Goal: Transaction & Acquisition: Purchase product/service

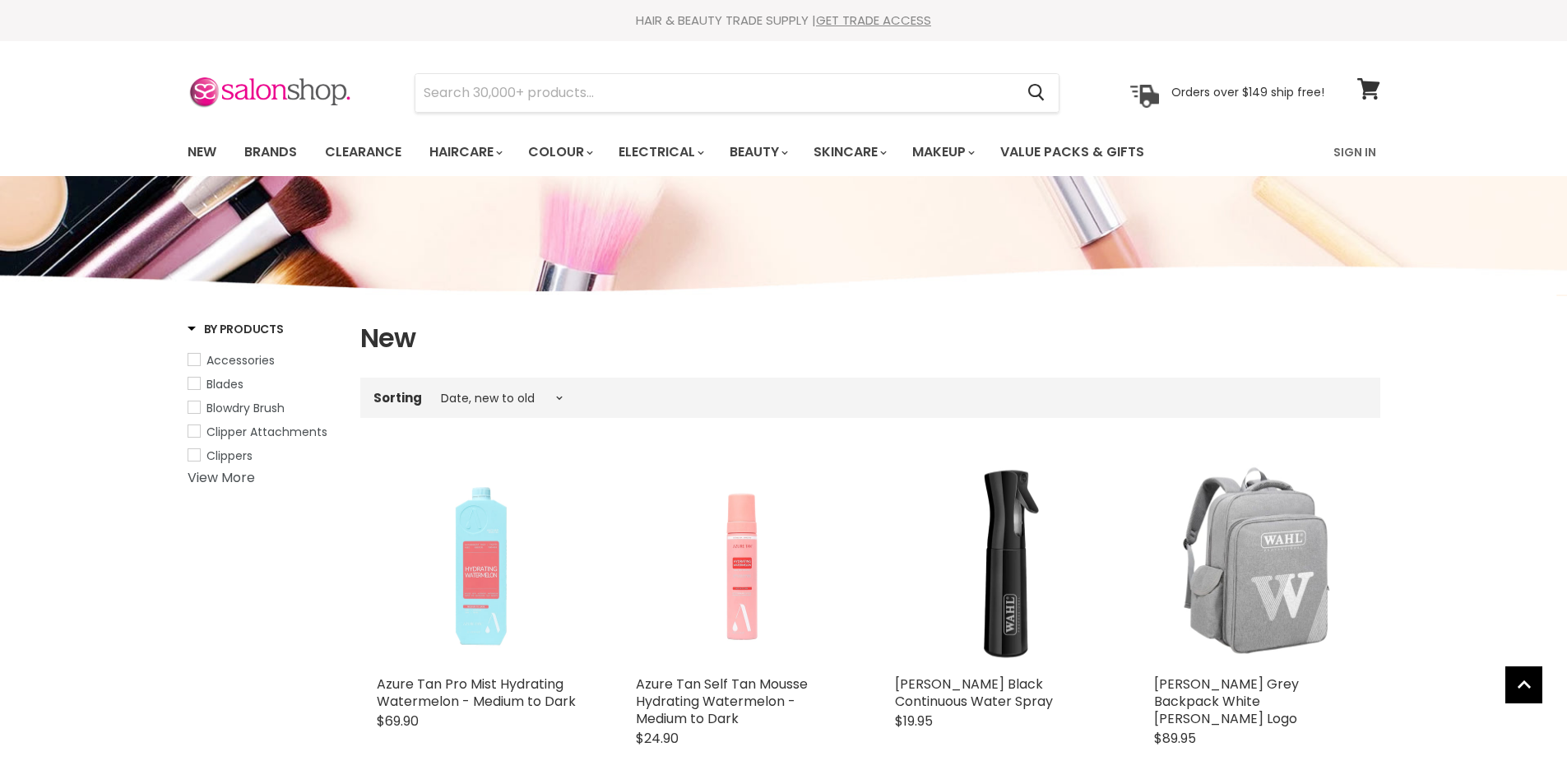
select select "created-descending"
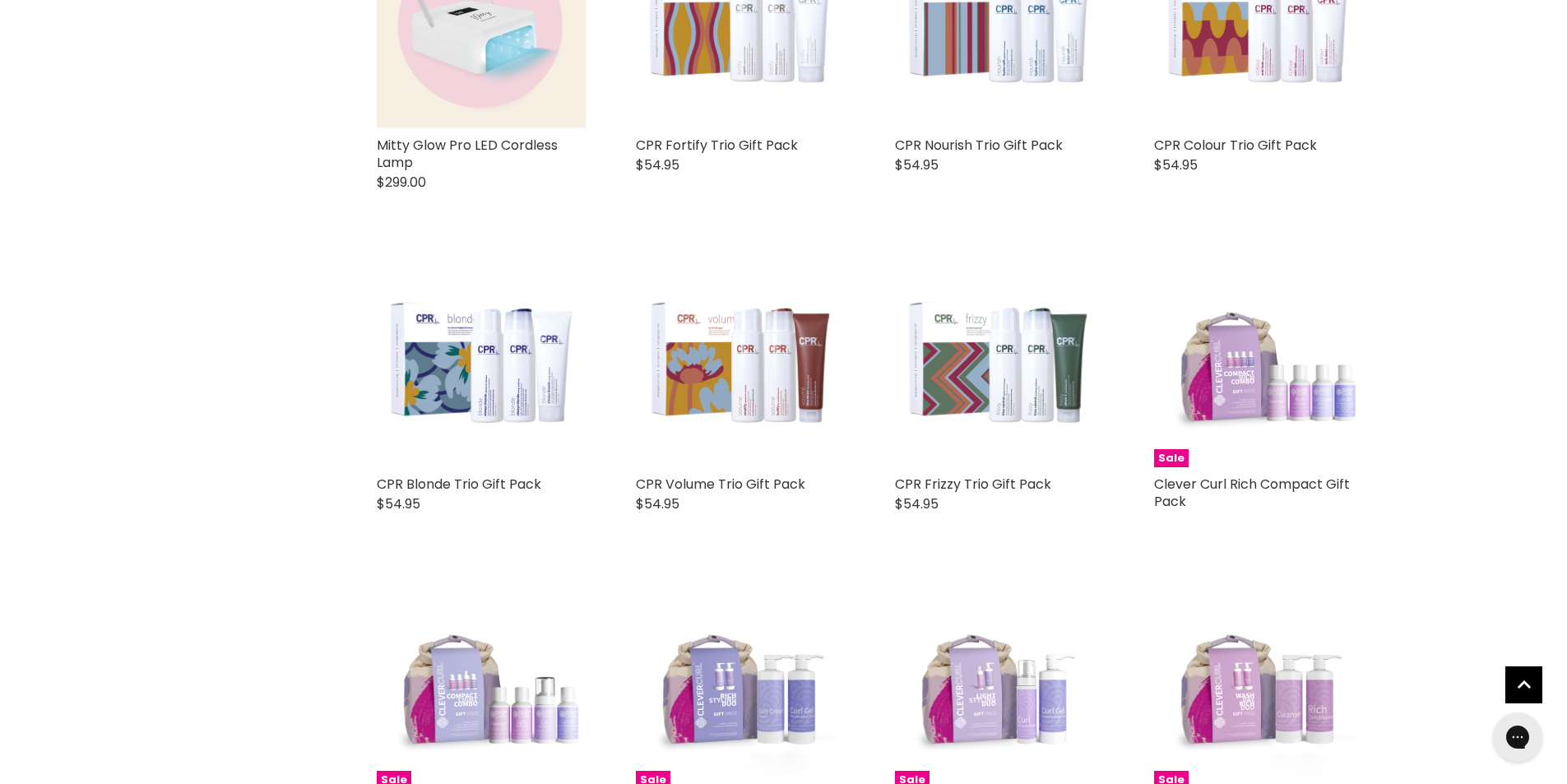
scroll to position [3453, 0]
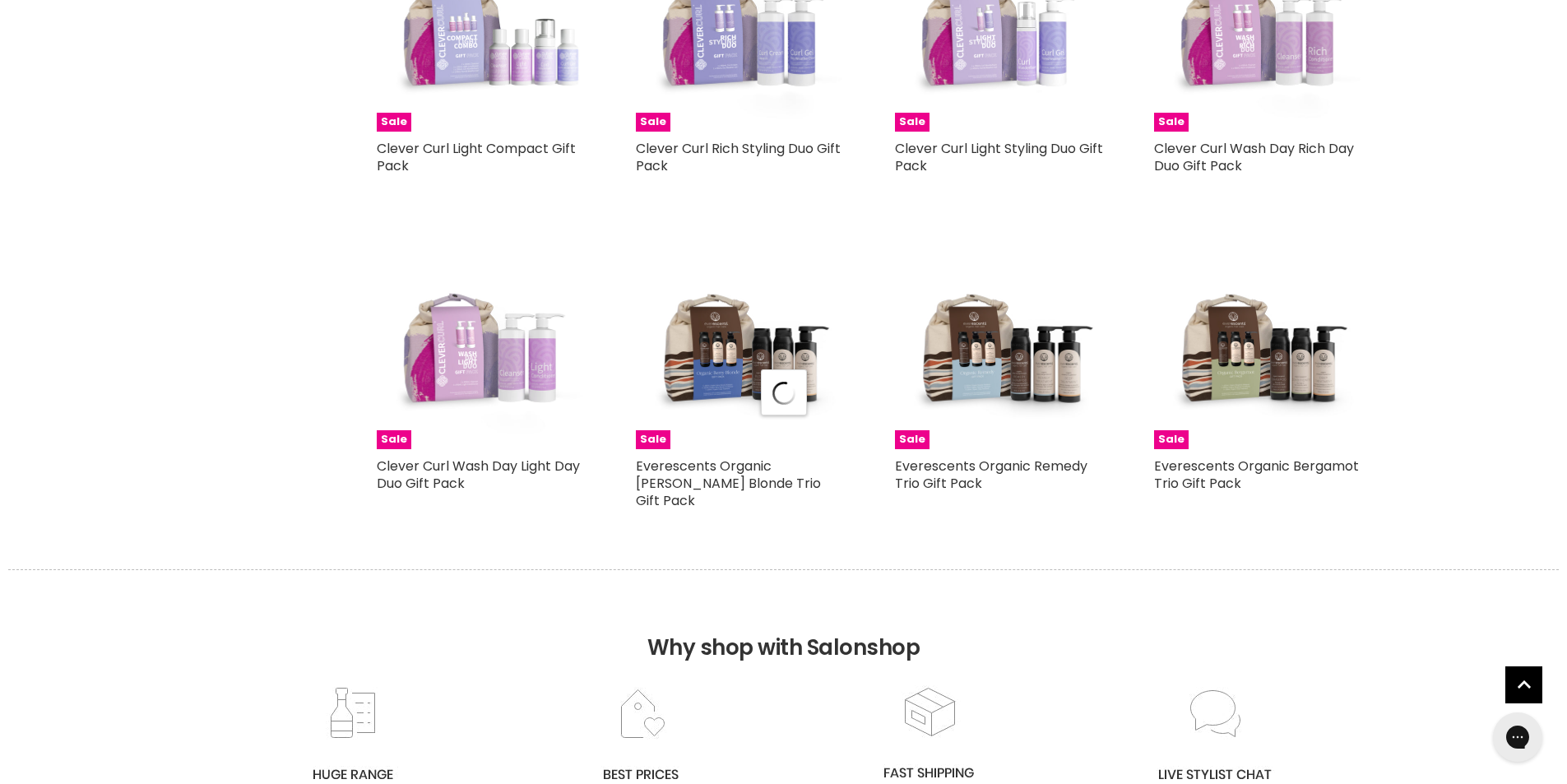
select select "created-descending"
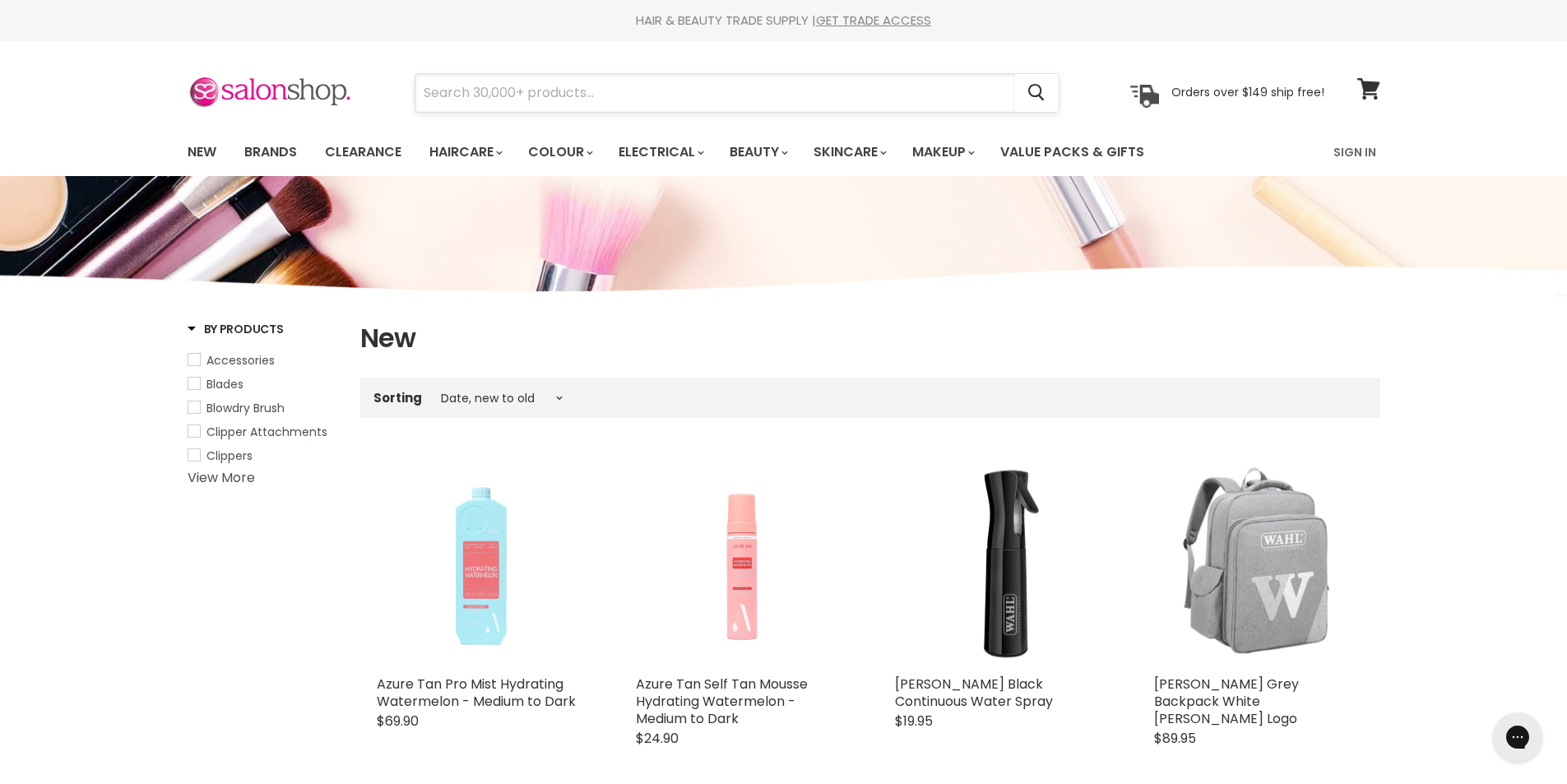
click at [599, 93] on input "Search" at bounding box center [715, 92] width 599 height 38
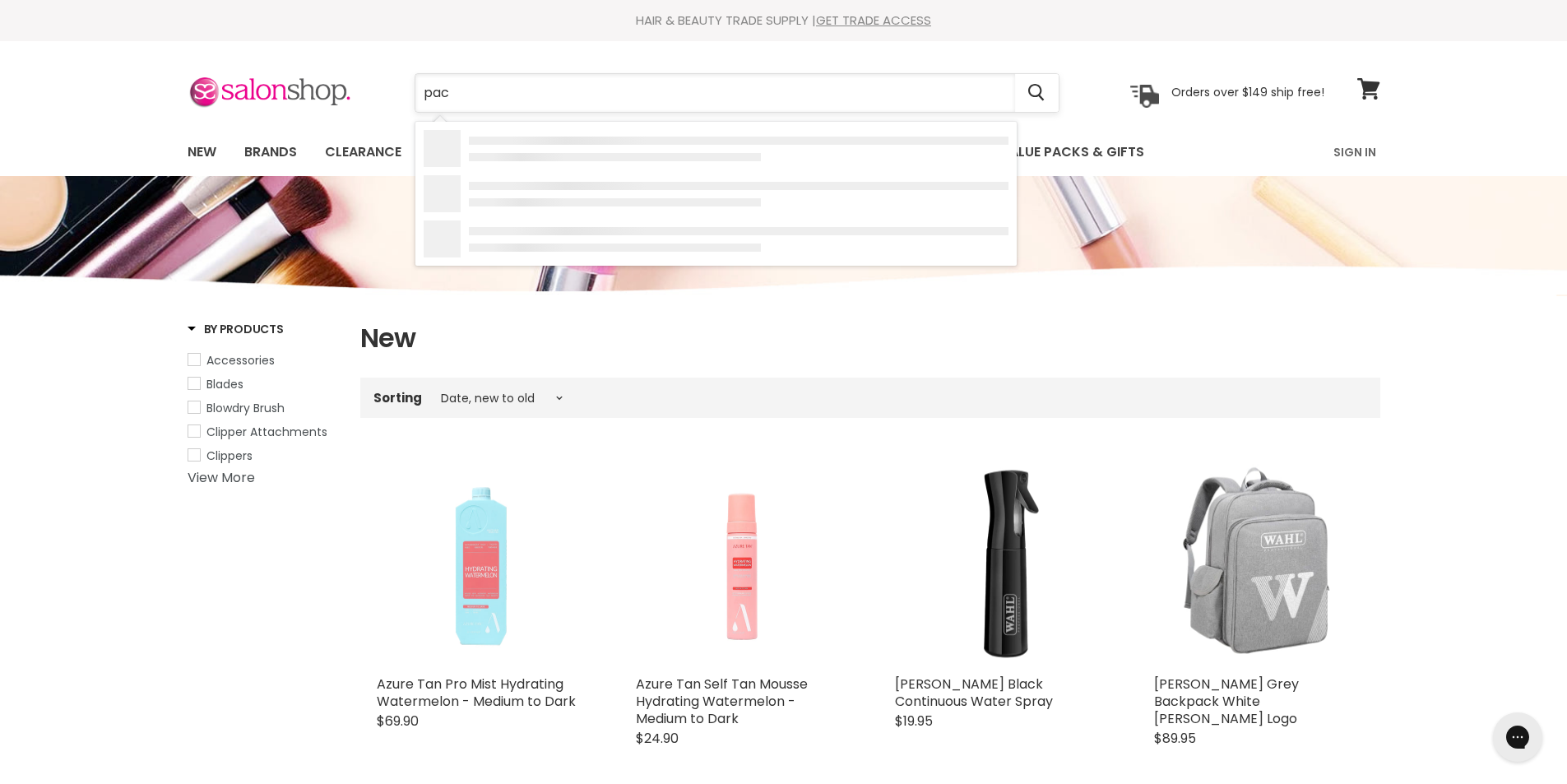
type input "pack"
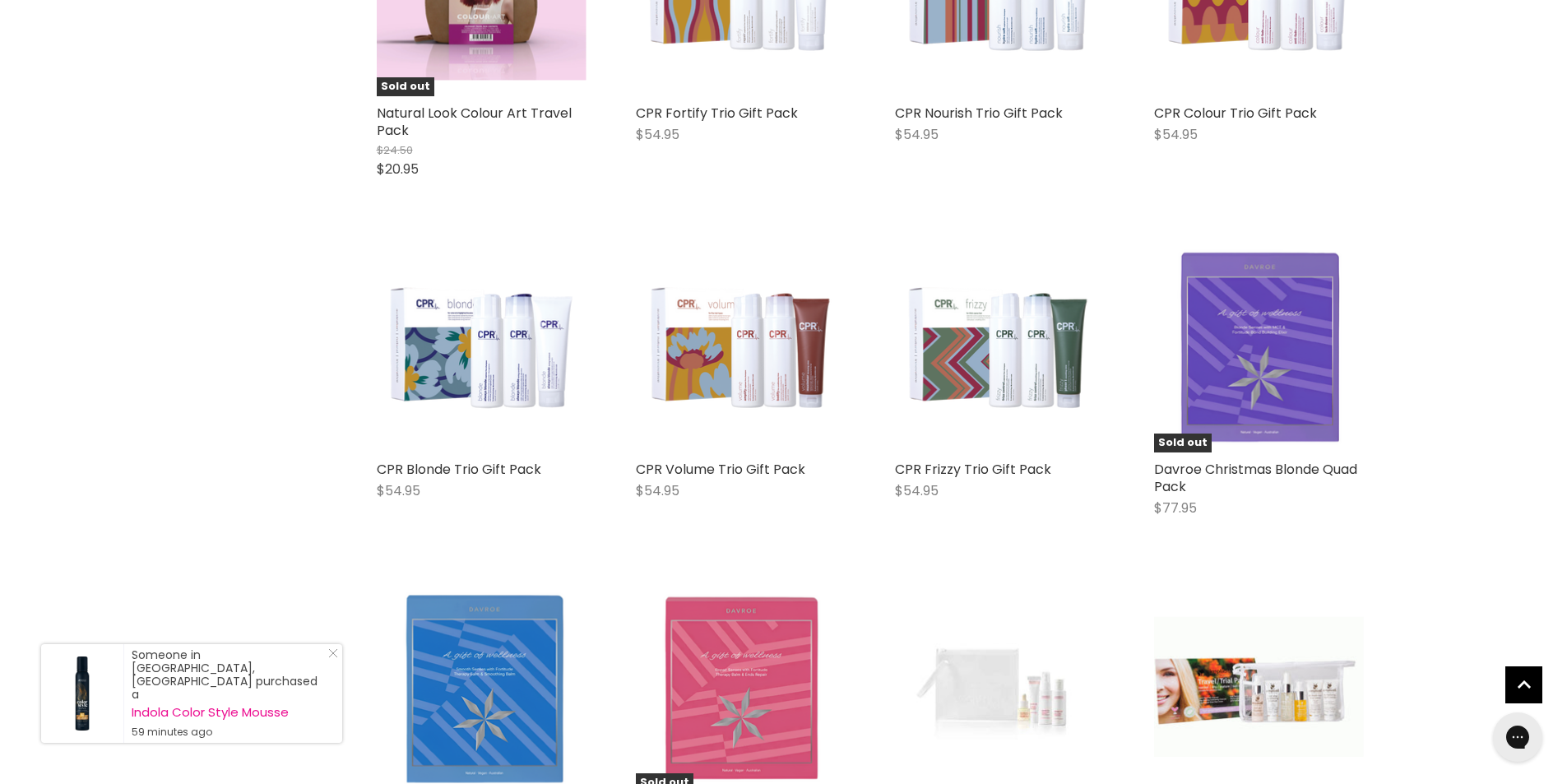
scroll to position [1644, 0]
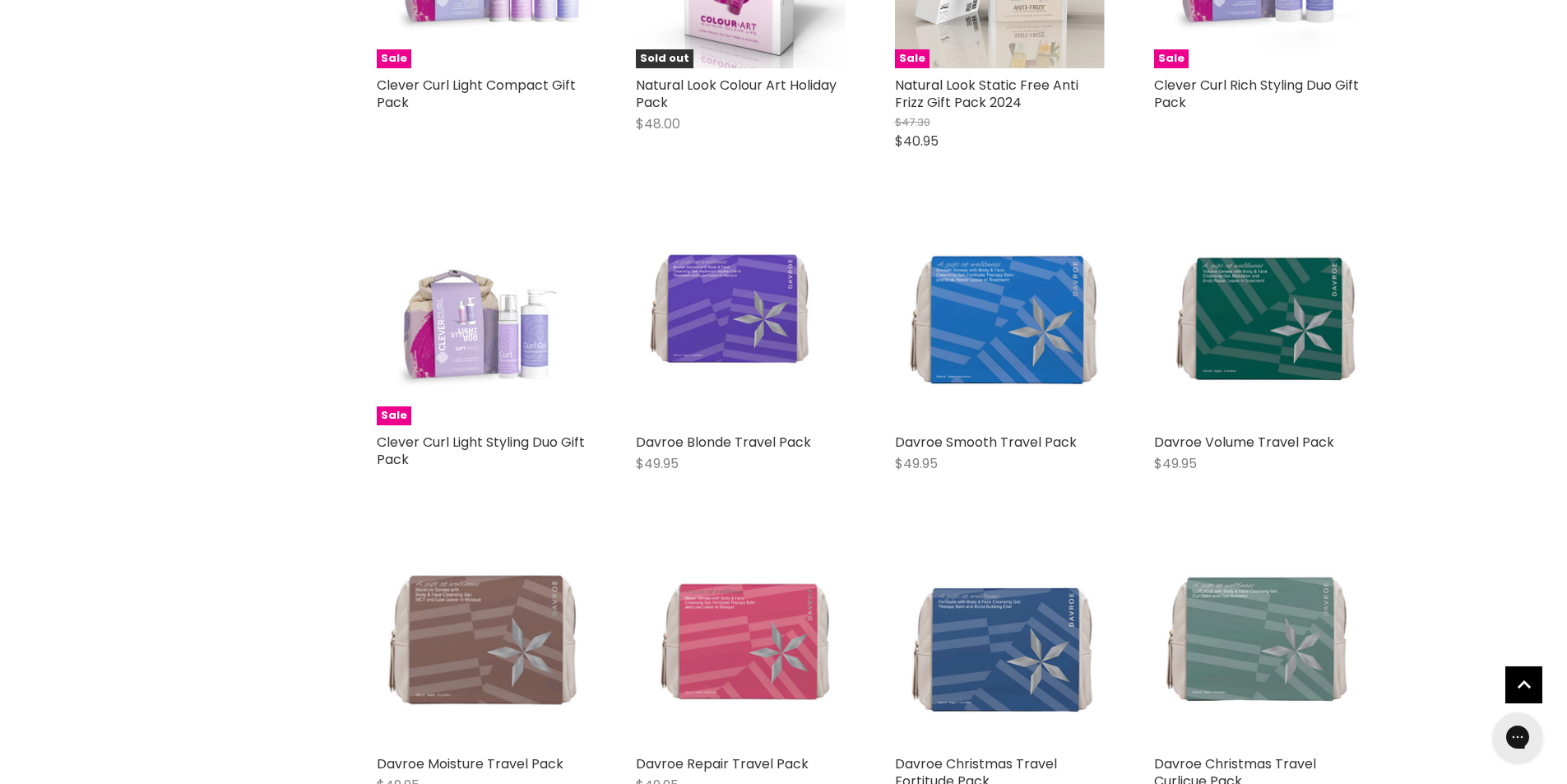
scroll to position [3782, 0]
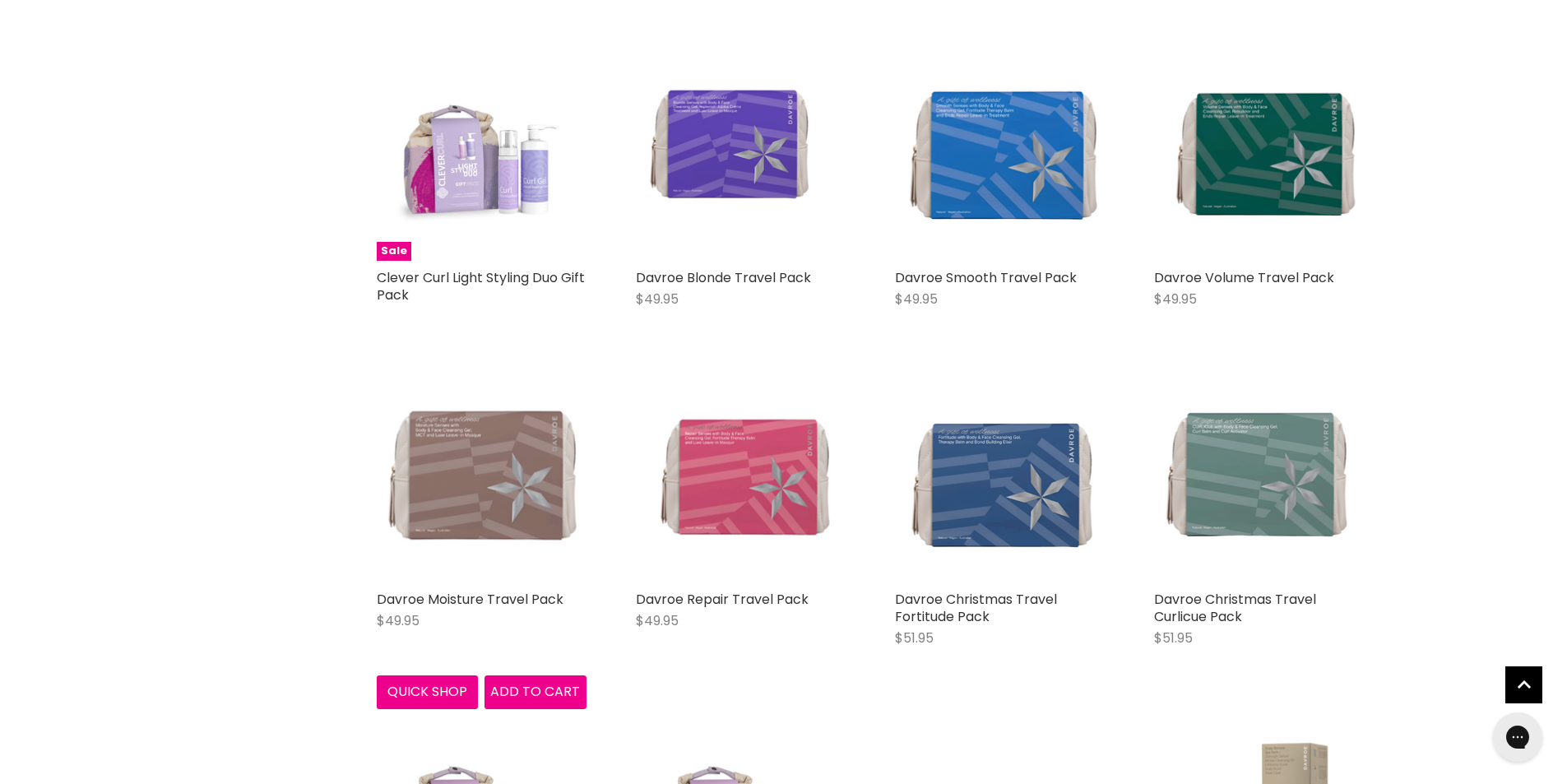
click at [497, 456] on img "Main content" at bounding box center [482, 477] width 210 height 183
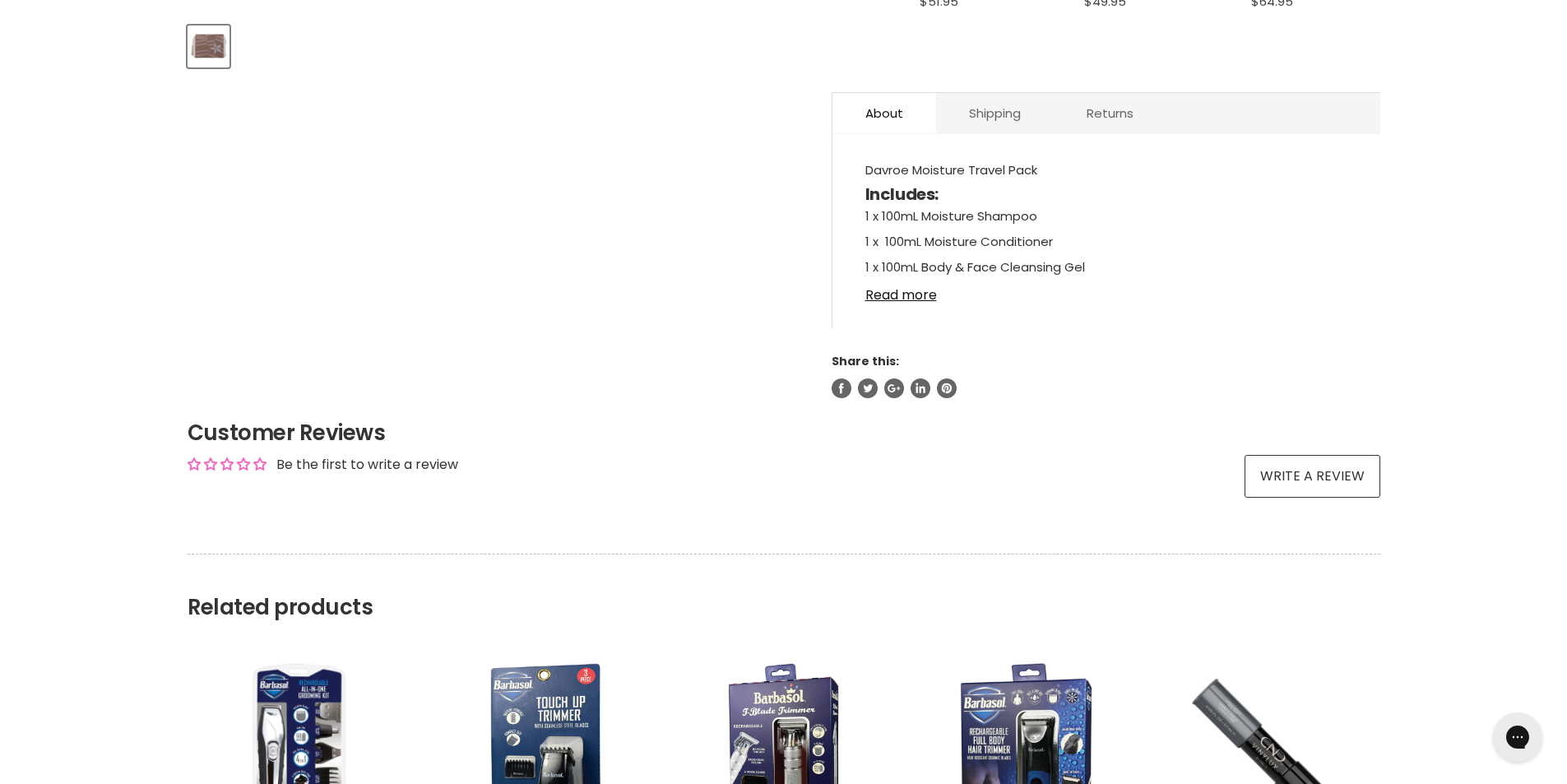
scroll to position [822, 0]
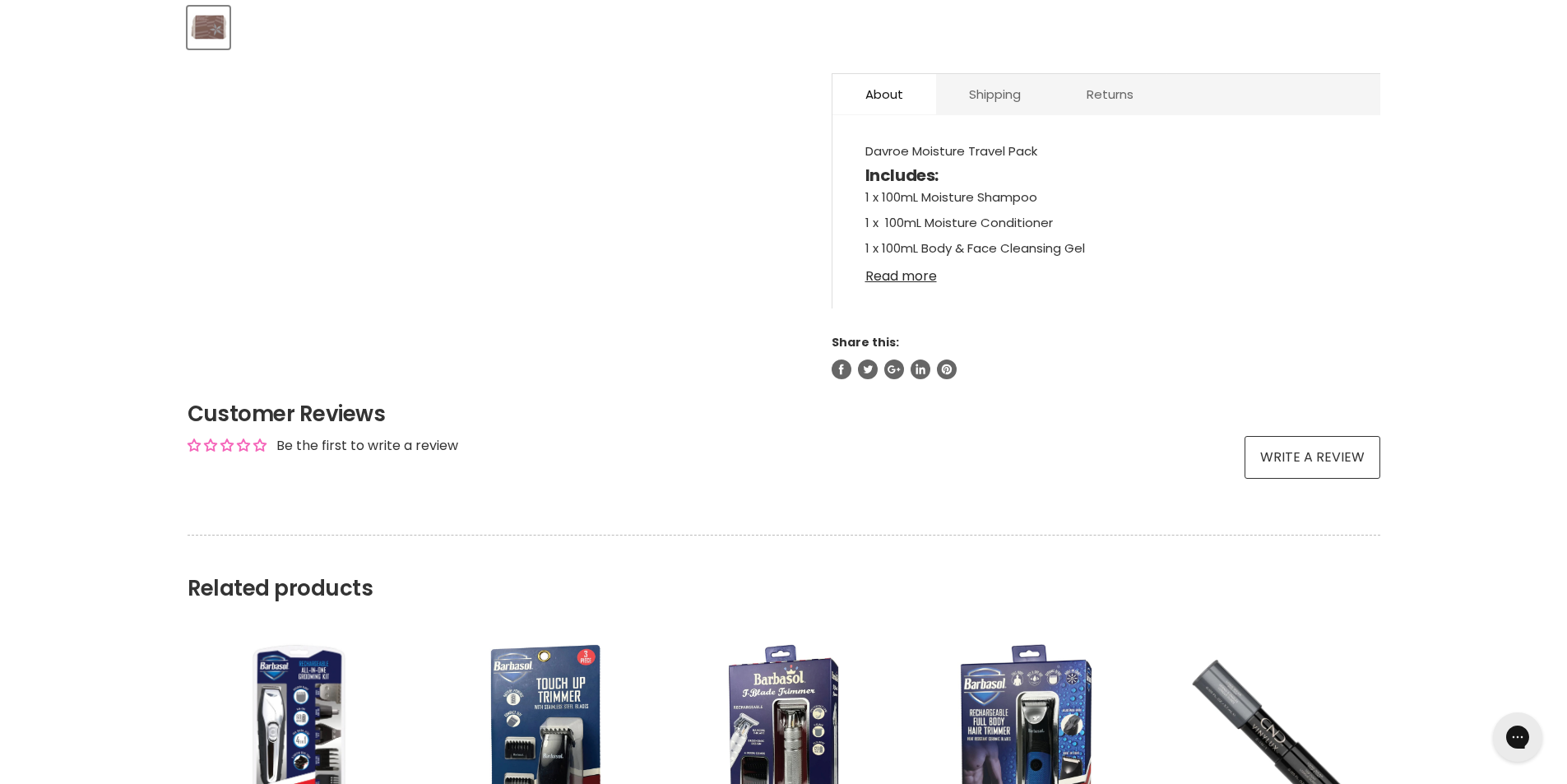
click at [895, 280] on link "Read more" at bounding box center [1106, 271] width 482 height 25
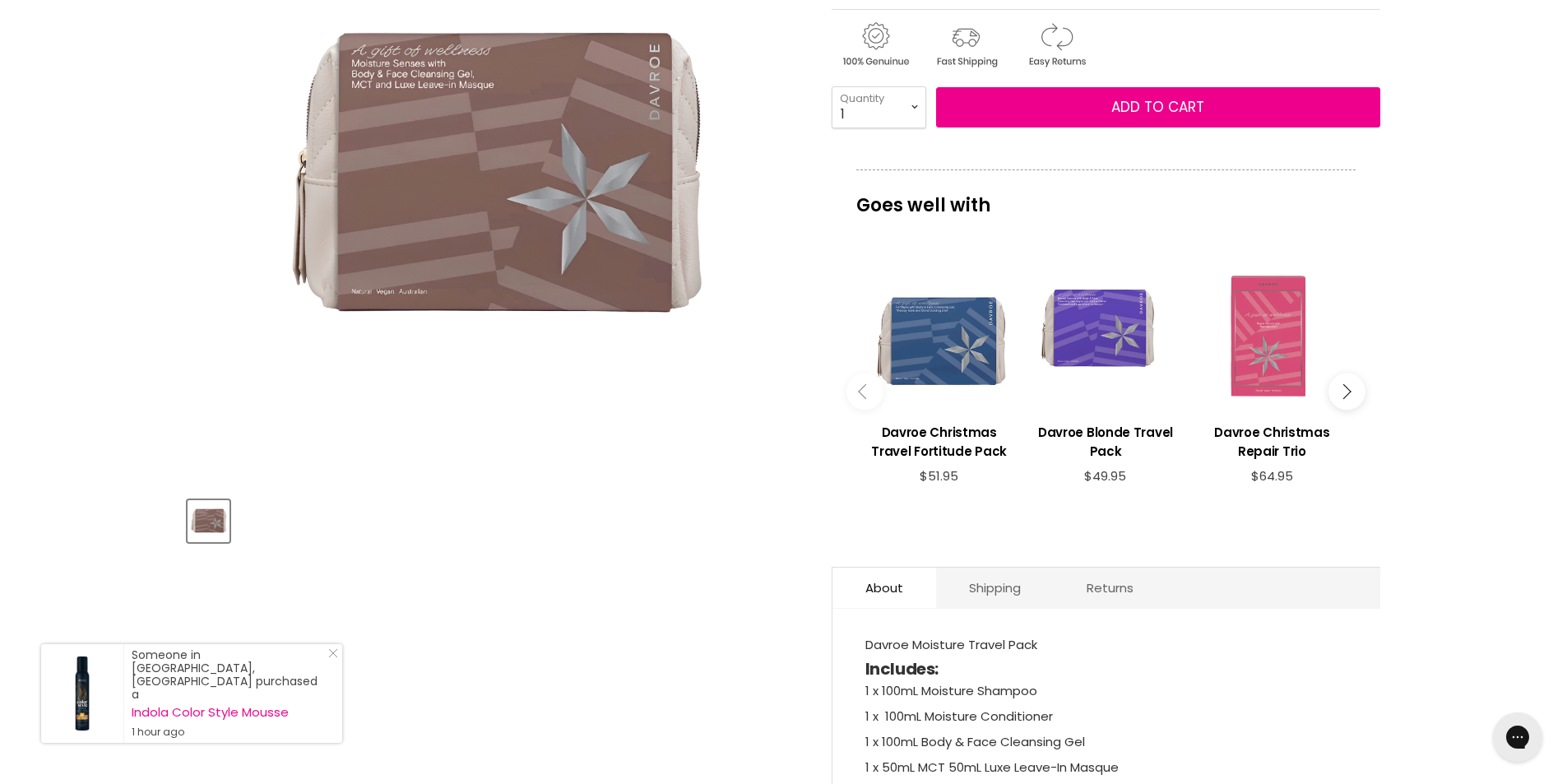
scroll to position [0, 0]
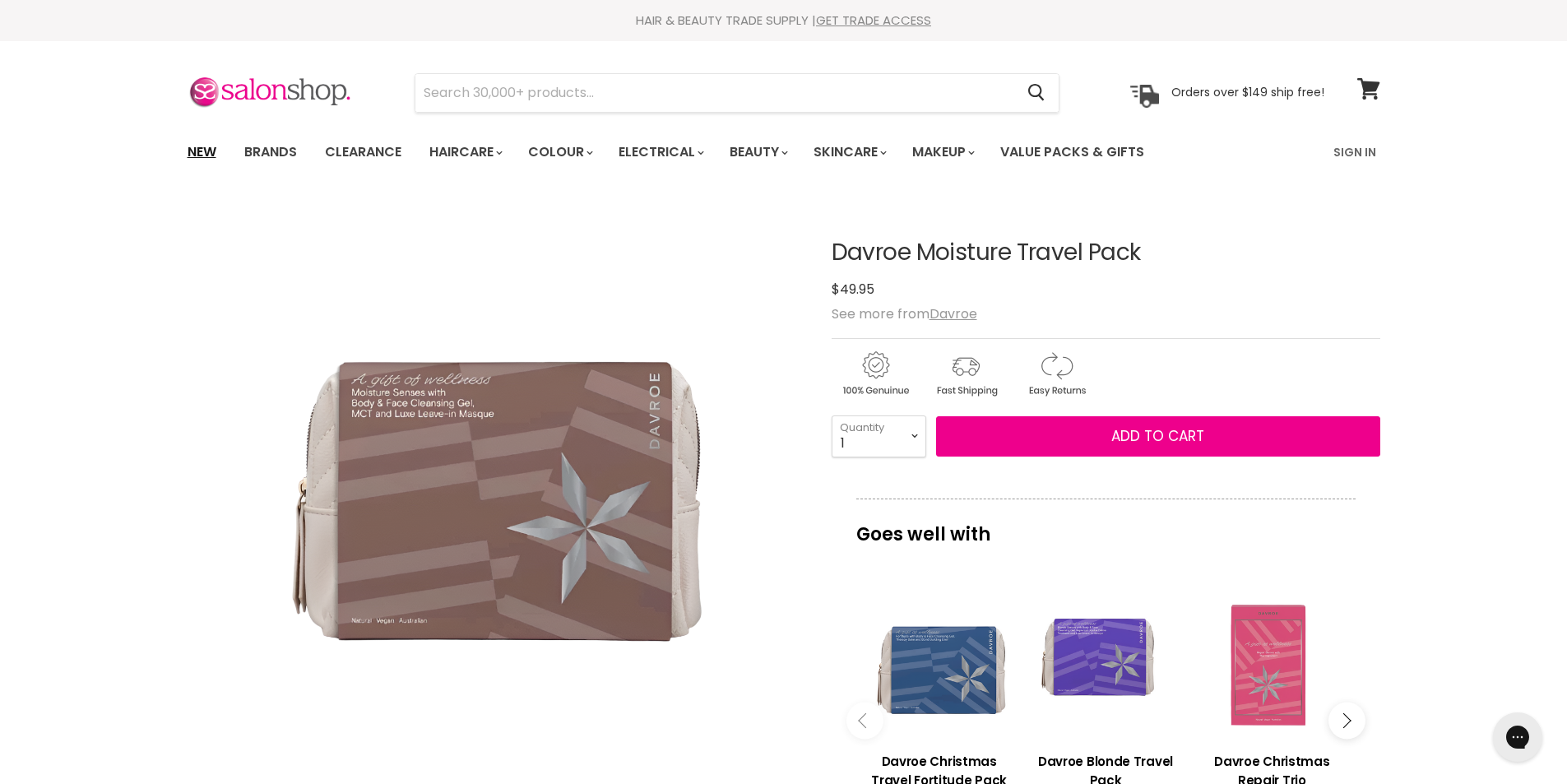
click at [205, 158] on link "New" at bounding box center [202, 152] width 53 height 35
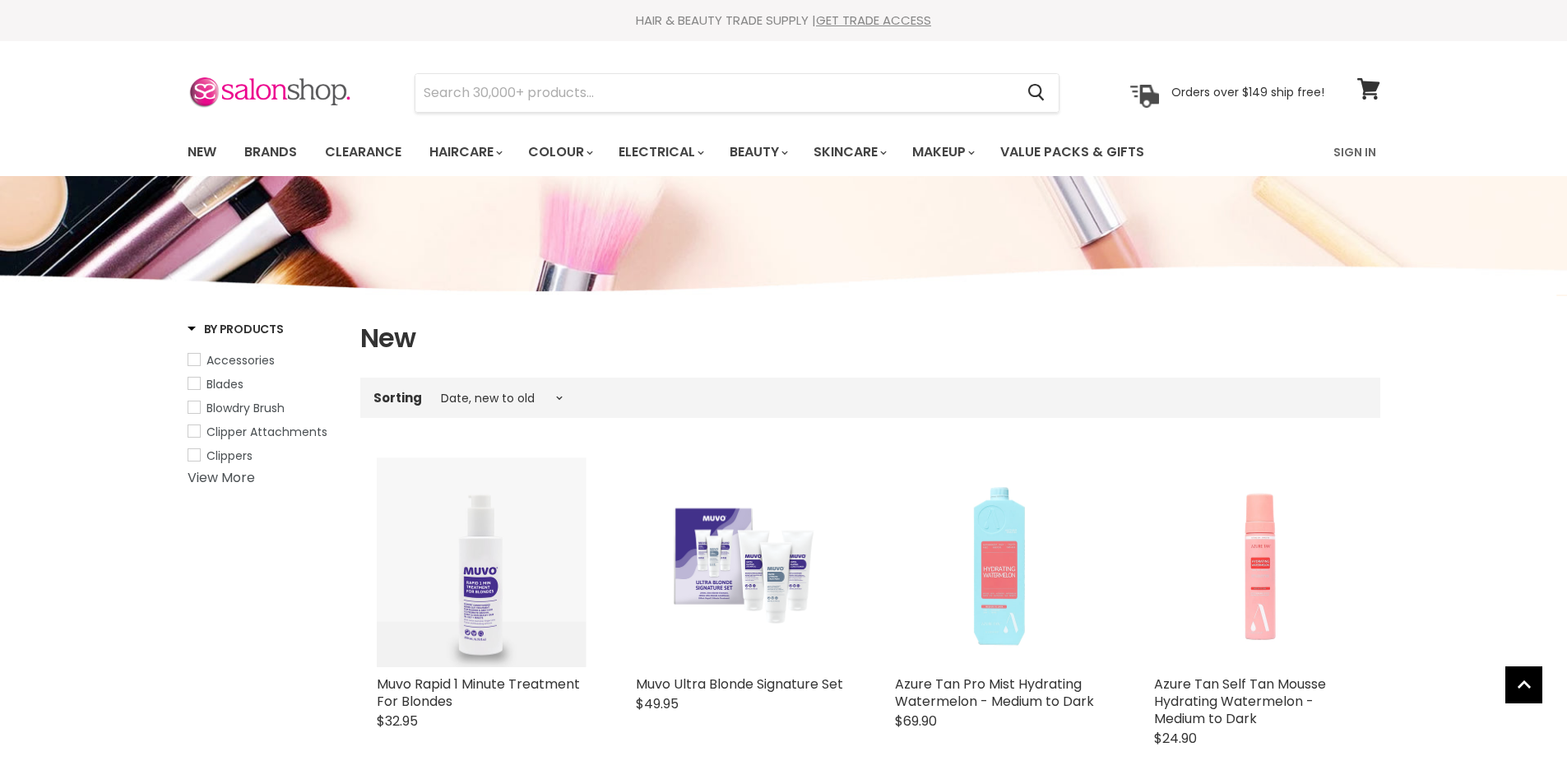
select select "created-descending"
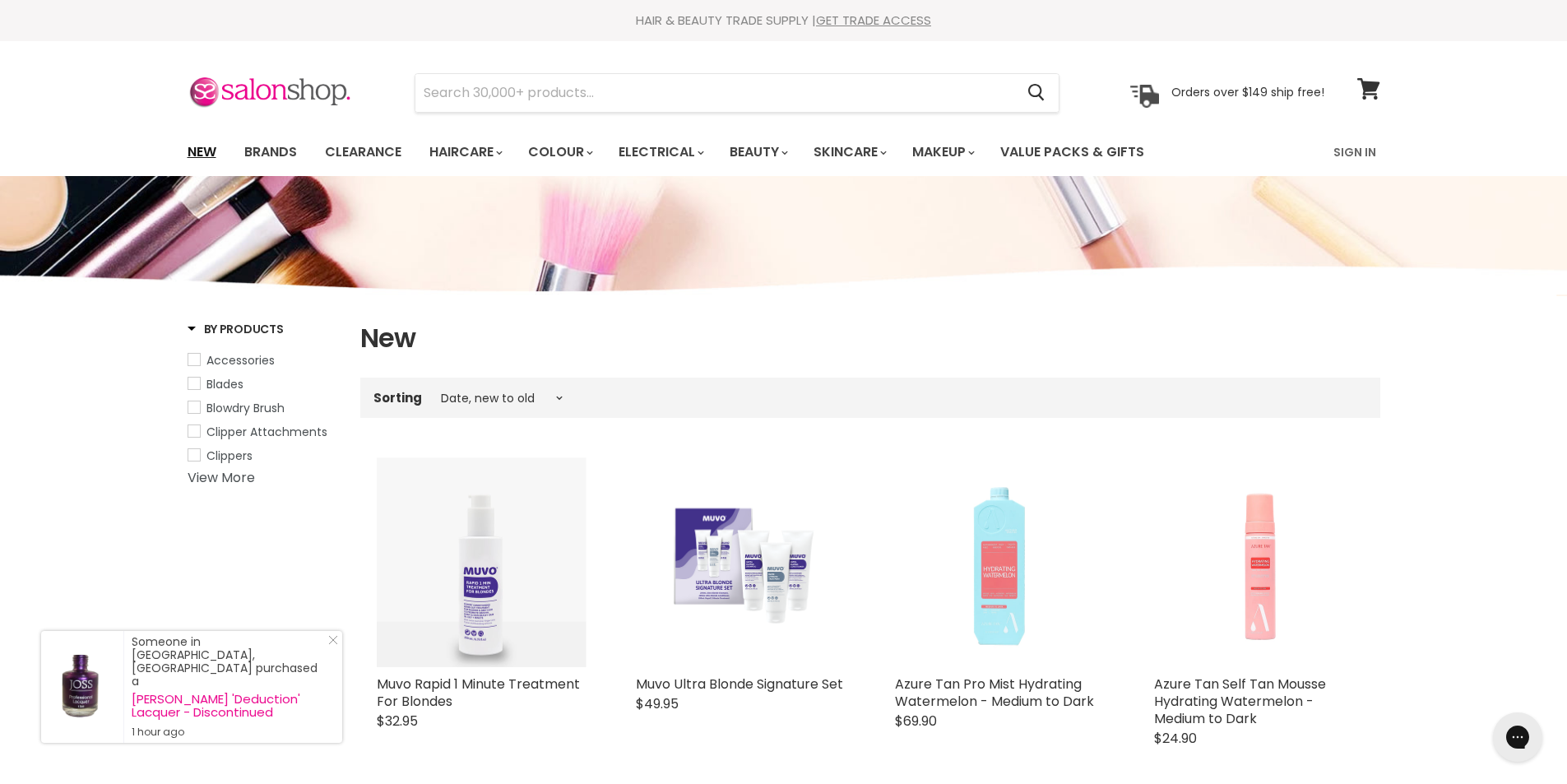
click at [197, 152] on link "New" at bounding box center [202, 152] width 53 height 35
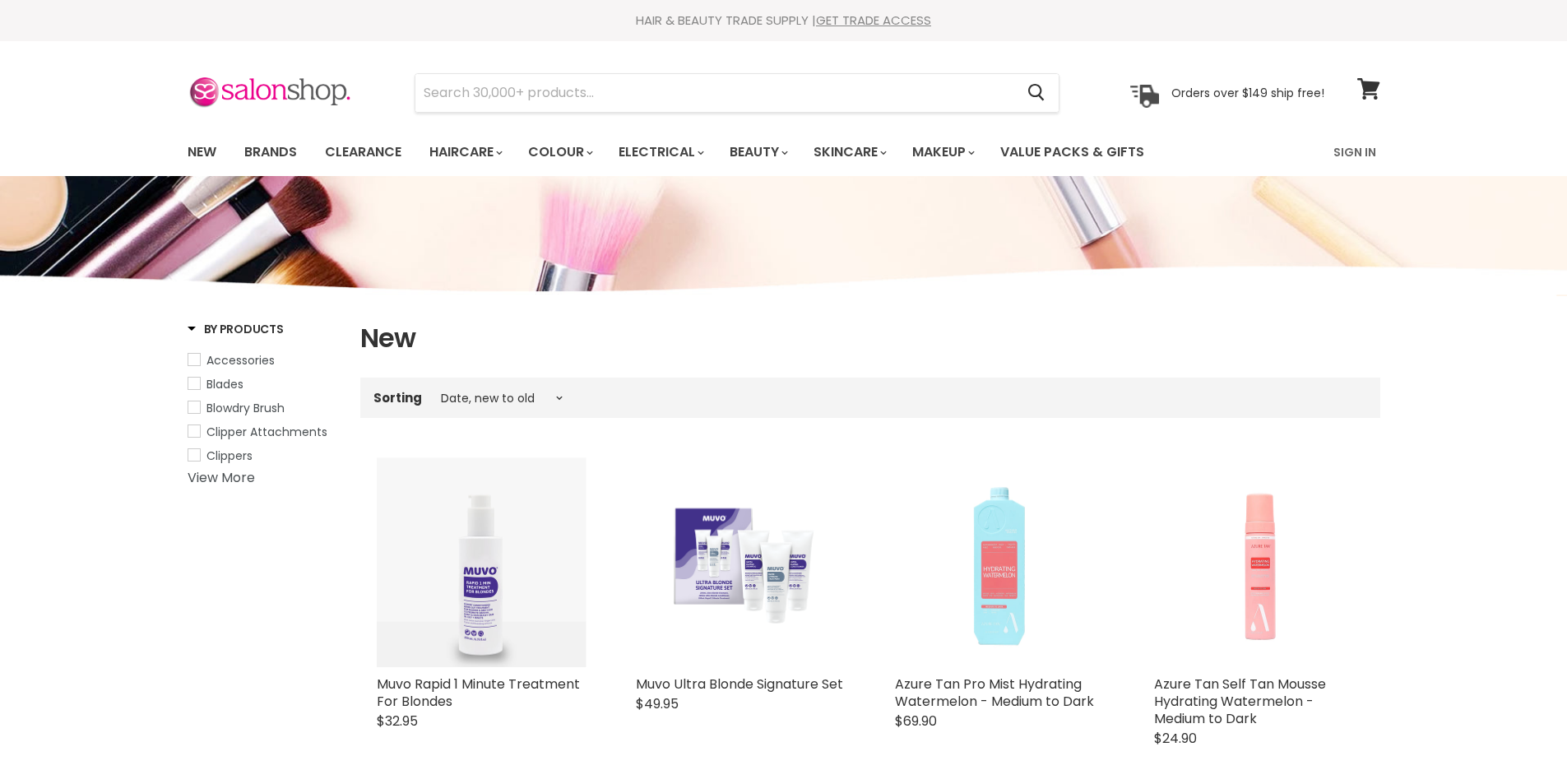
select select "created-descending"
click at [748, 576] on img "Main content" at bounding box center [741, 563] width 210 height 150
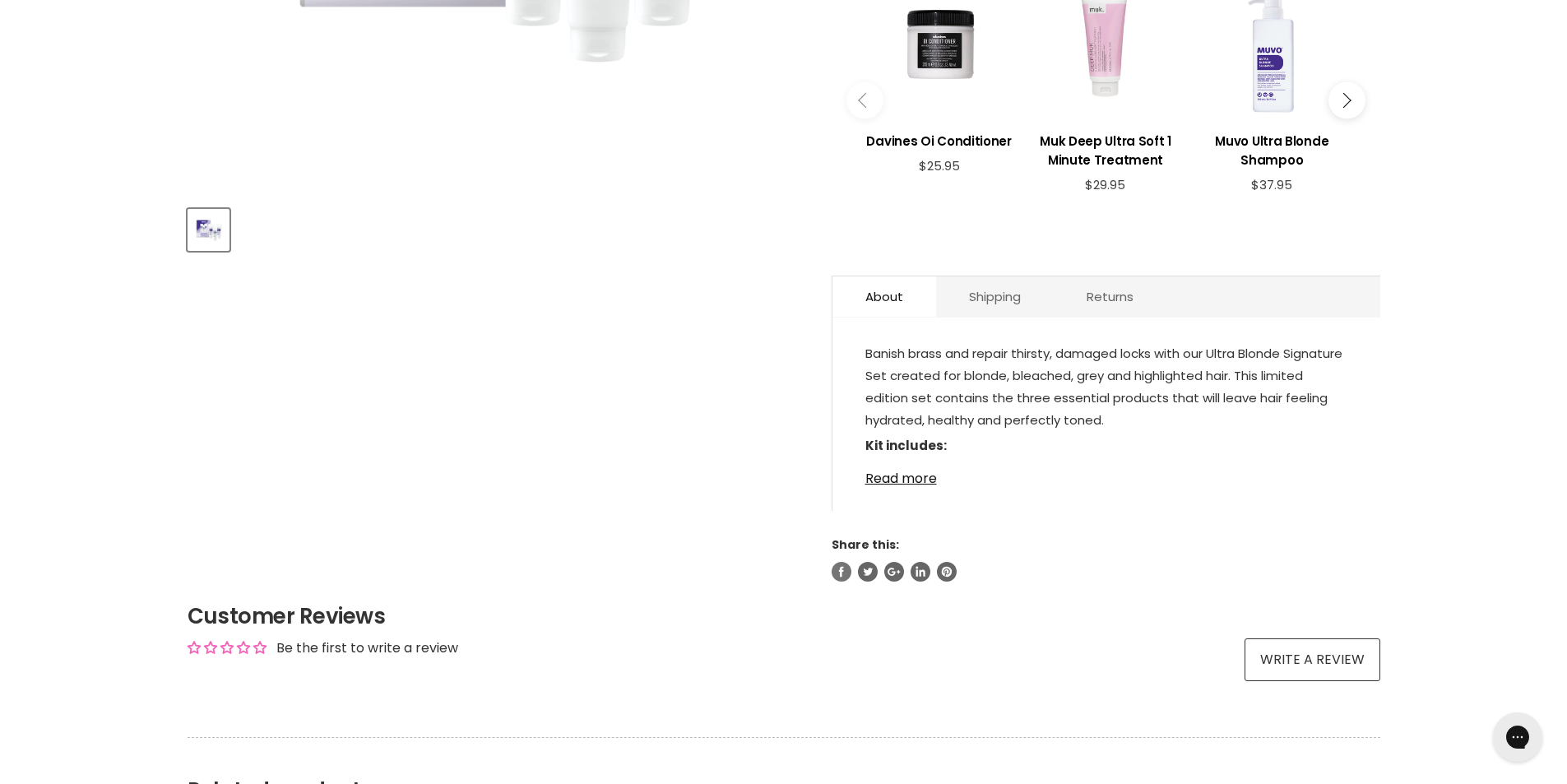
scroll to position [658, 0]
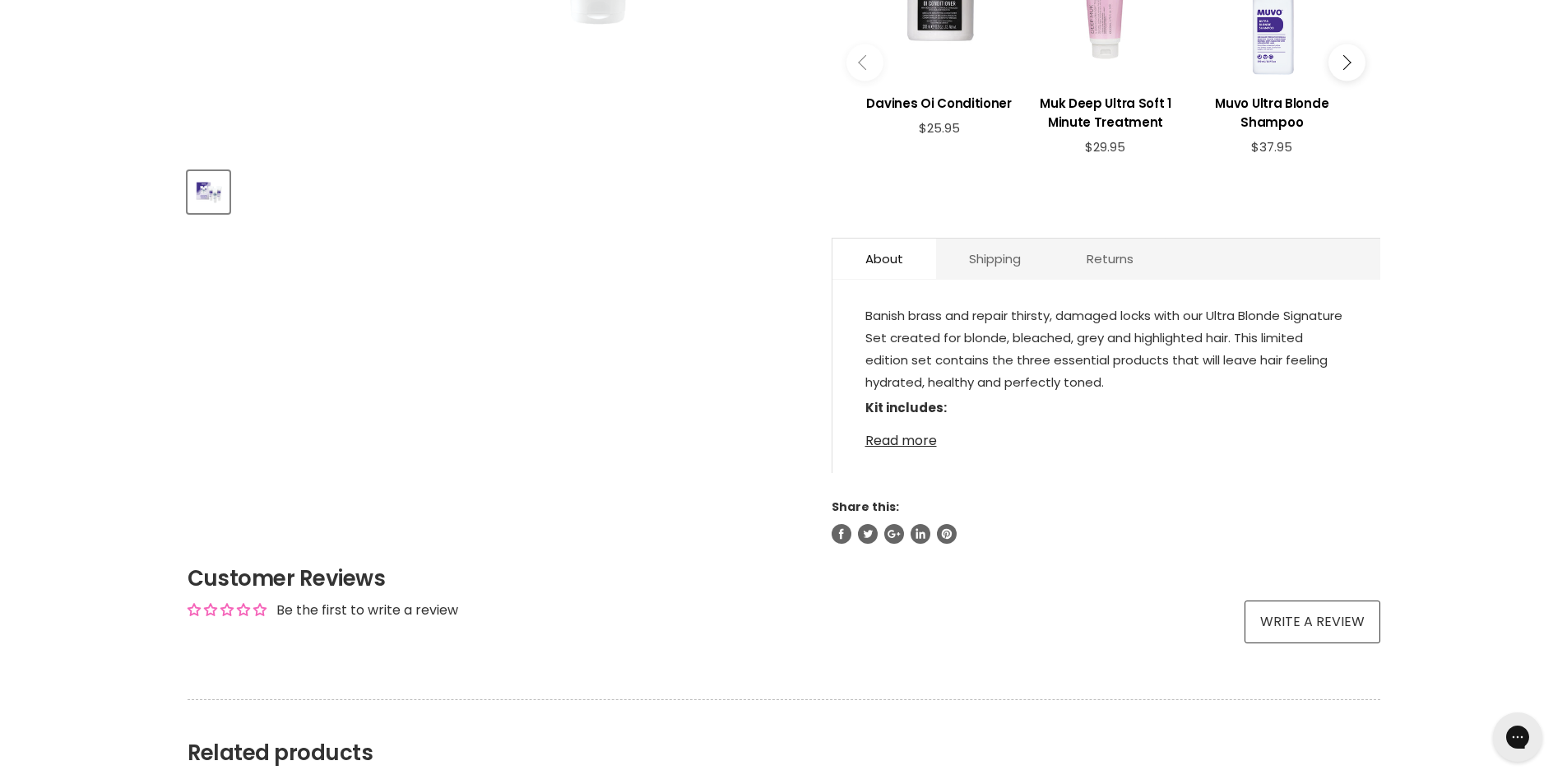
click at [911, 444] on link "Read more" at bounding box center [1106, 436] width 482 height 25
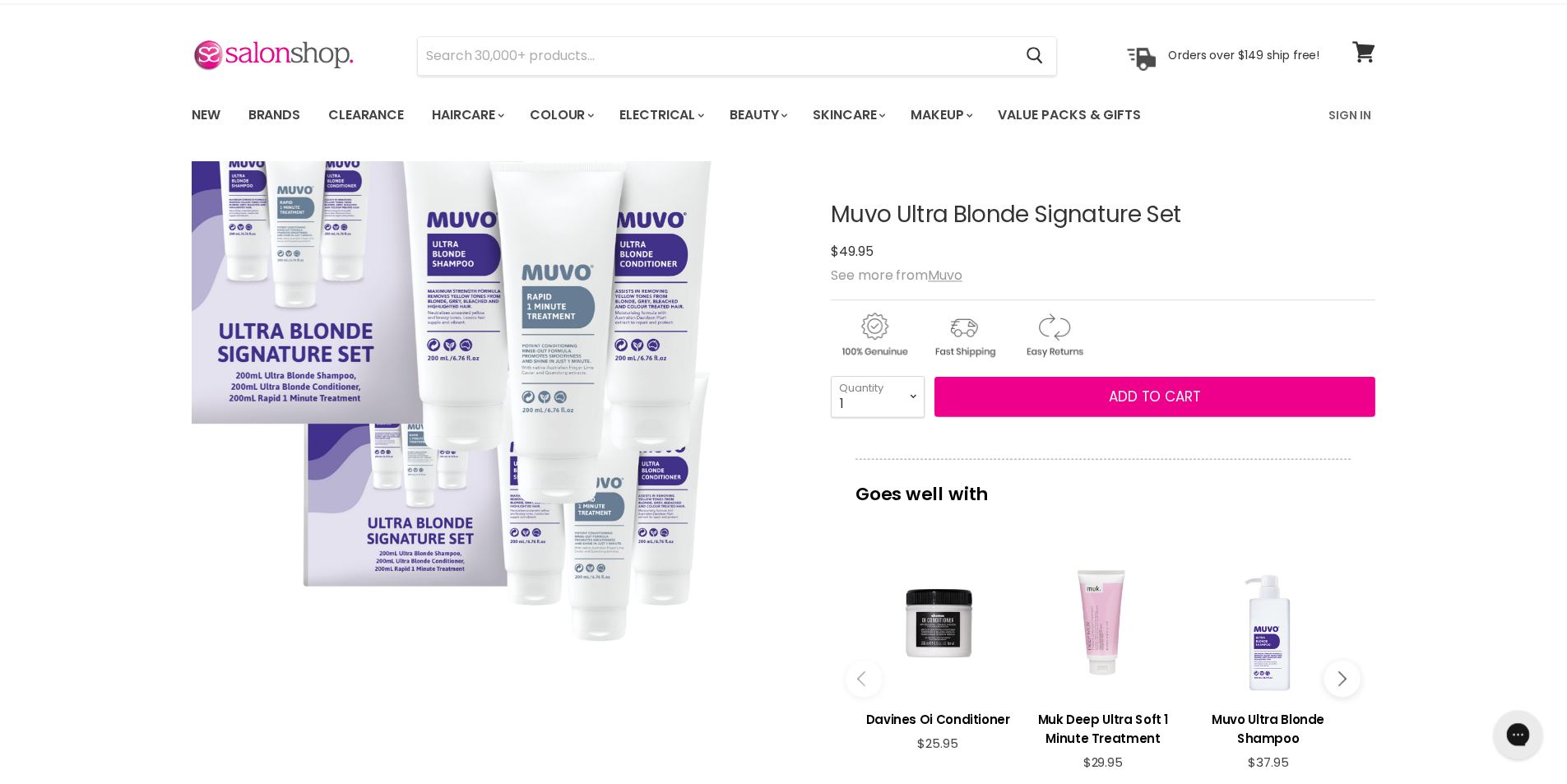
scroll to position [0, 0]
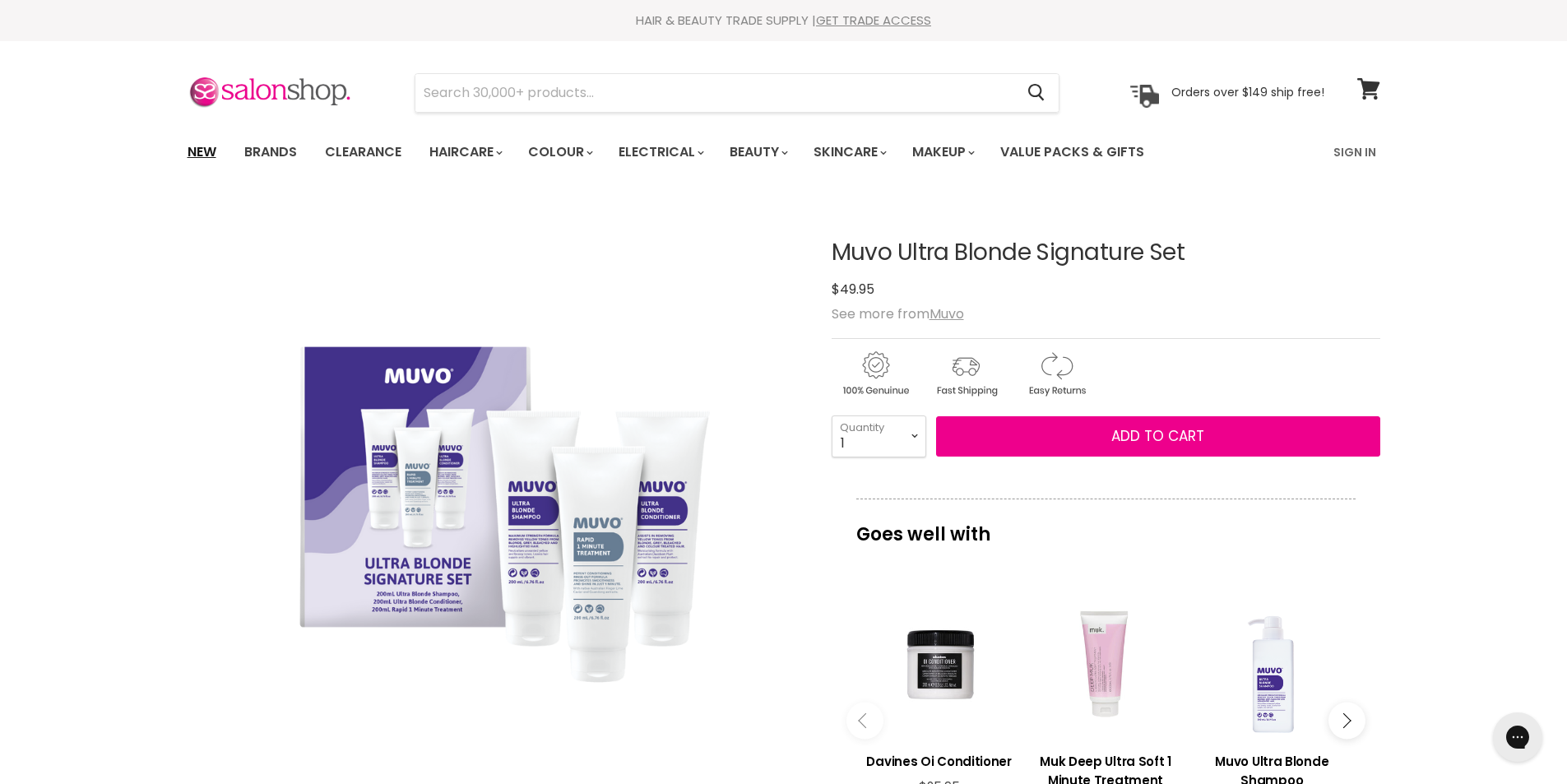
click at [209, 152] on link "New" at bounding box center [202, 152] width 53 height 35
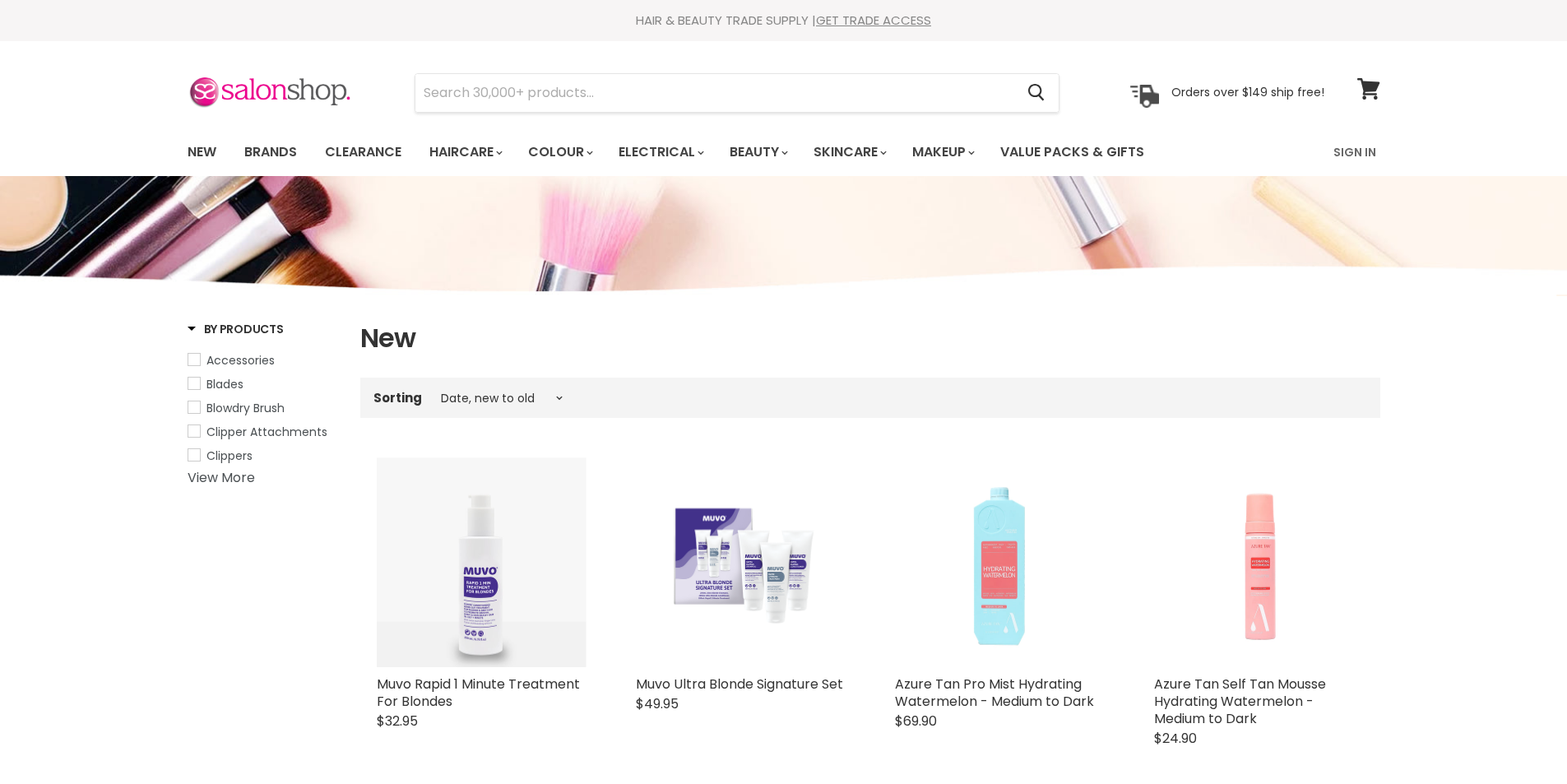
select select "created-descending"
